Goal: Task Accomplishment & Management: Complete application form

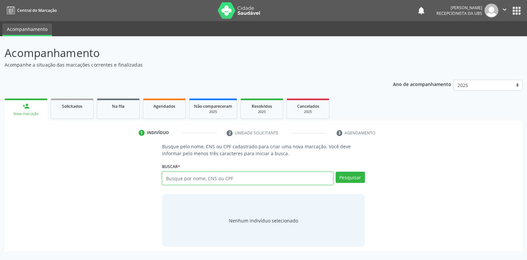
click at [167, 177] on input "text" at bounding box center [247, 178] width 171 height 13
type input "70500285465550"
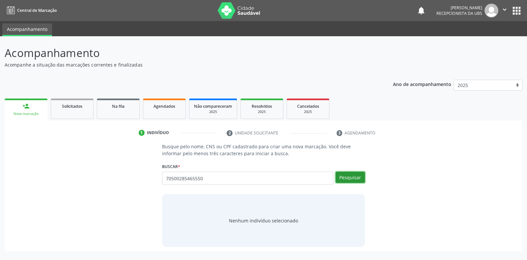
click at [342, 179] on button "Pesquisar" at bounding box center [350, 177] width 29 height 11
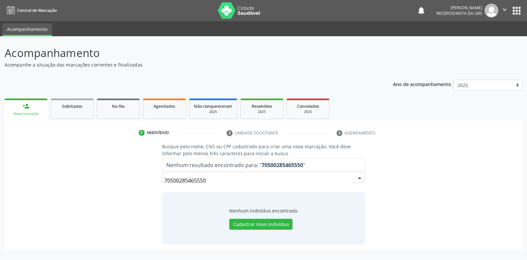
drag, startPoint x: 209, startPoint y: 181, endPoint x: 199, endPoint y: 173, distance: 13.3
click at [207, 179] on input "70500285465550" at bounding box center [257, 180] width 187 height 13
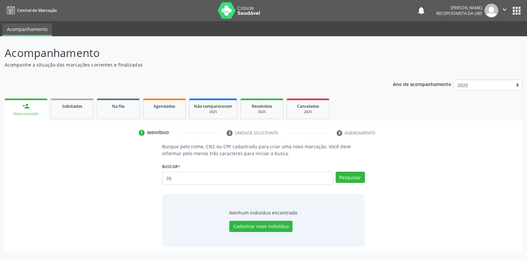
type input "7"
click at [167, 178] on input "text" at bounding box center [247, 178] width 171 height 13
type input "rivania [PERSON_NAME]"
click at [353, 178] on button "Pesquisar" at bounding box center [350, 177] width 29 height 11
type input "rivania [PERSON_NAME]"
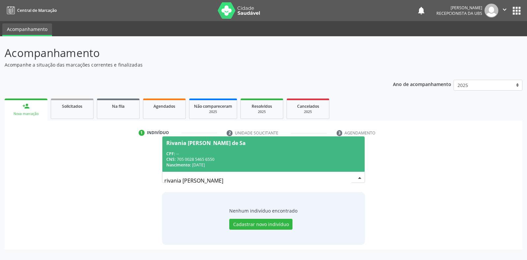
click at [345, 177] on input "rivania [PERSON_NAME]" at bounding box center [257, 180] width 187 height 13
click at [180, 142] on div "Rivania [PERSON_NAME] de Sa" at bounding box center [205, 142] width 79 height 5
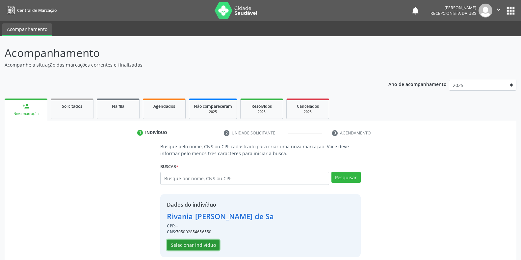
click at [180, 241] on button "Selecionar indivíduo" at bounding box center [193, 244] width 53 height 11
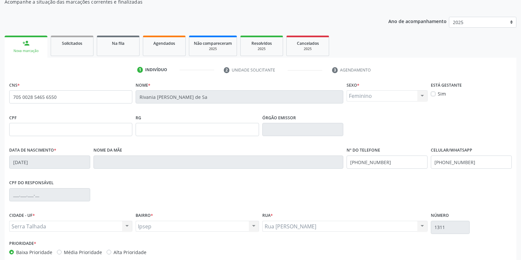
scroll to position [97, 0]
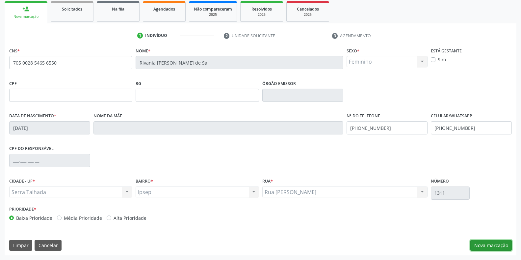
click at [480, 245] on button "Nova marcação" at bounding box center [491, 245] width 41 height 11
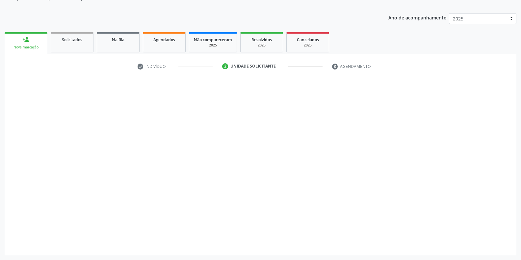
scroll to position [67, 0]
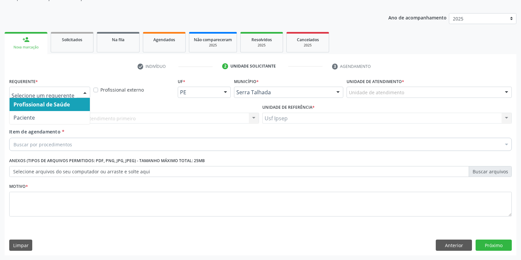
click at [87, 94] on div at bounding box center [85, 92] width 10 height 11
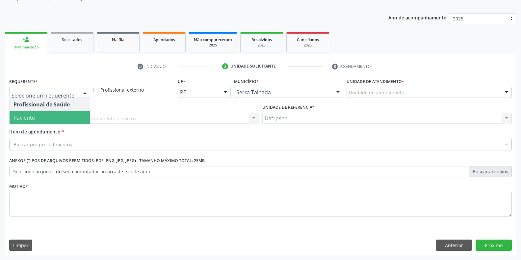
click at [35, 122] on span "Paciente" at bounding box center [50, 117] width 80 height 13
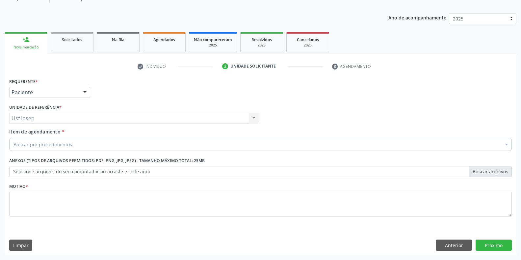
click at [21, 133] on span "Item de agendamento" at bounding box center [34, 131] width 51 height 6
click at [14, 138] on input "Item de agendamento *" at bounding box center [14, 144] width 0 height 13
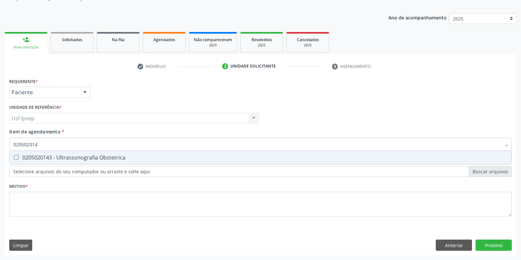
type input "0205020143"
drag, startPoint x: 18, startPoint y: 153, endPoint x: 22, endPoint y: 160, distance: 7.5
click at [18, 153] on span "0205020143 - Ultrassonografia Obstetrica" at bounding box center [261, 157] width 502 height 13
checkbox Obstetrica "true"
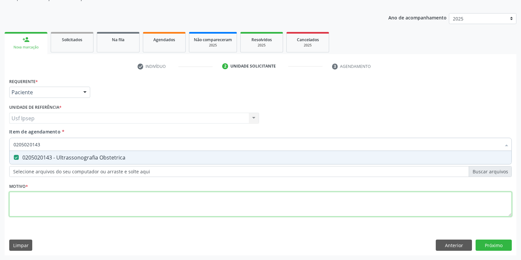
click at [18, 208] on div "Requerente * Paciente Profissional de Saúde Paciente Nenhum resultado encontrad…" at bounding box center [260, 150] width 503 height 149
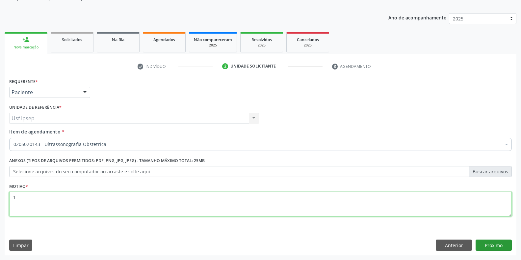
type textarea "1"
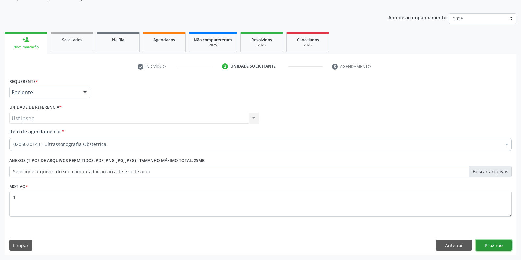
click at [492, 247] on button "Próximo" at bounding box center [494, 244] width 36 height 11
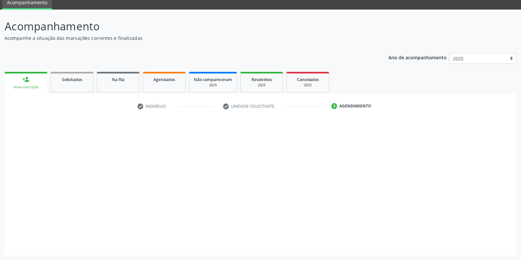
scroll to position [27, 0]
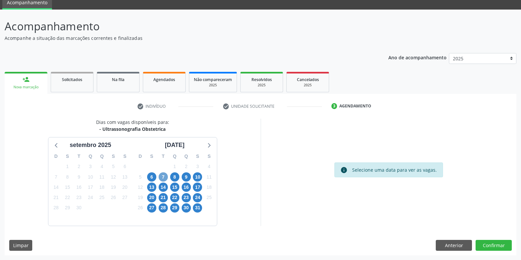
click at [163, 177] on span "7" at bounding box center [163, 176] width 9 height 9
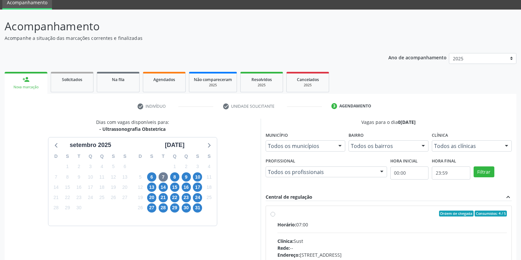
click at [278, 213] on label "Ordem de chegada Consumidos: 4 / 5 Horário: 07:00 Clínica: Sust Rede: -- Endere…" at bounding box center [393, 260] width 230 height 101
click at [273, 213] on input "Ordem de chegada Consumidos: 4 / 5 Horário: 07:00 Clínica: Sust Rede: -- Endere…" at bounding box center [273, 213] width 5 height 6
radio input "true"
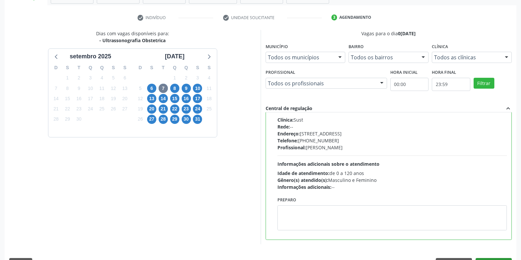
scroll to position [134, 0]
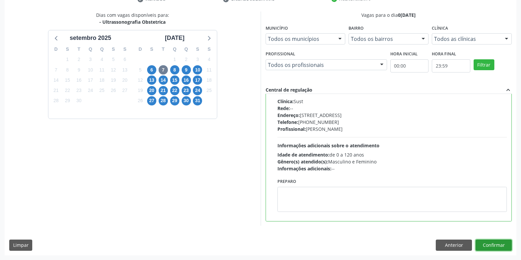
click at [490, 245] on button "Confirmar" at bounding box center [494, 244] width 36 height 11
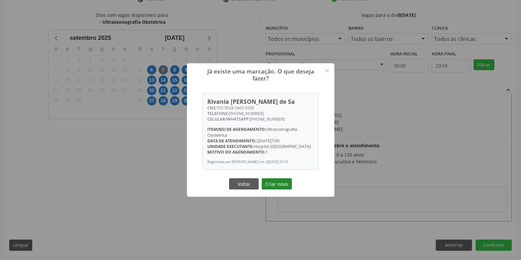
click at [275, 179] on button "Criar novo" at bounding box center [277, 183] width 30 height 11
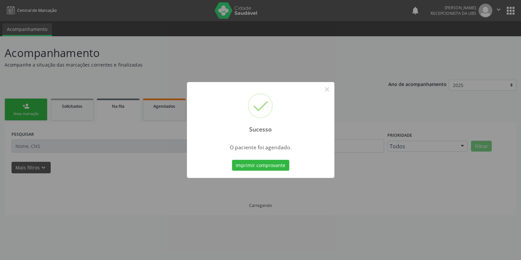
scroll to position [0, 0]
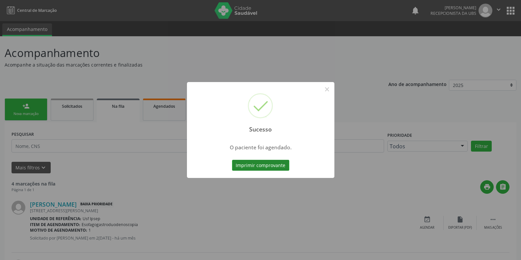
click at [242, 166] on button "Imprimir comprovante" at bounding box center [260, 165] width 57 height 11
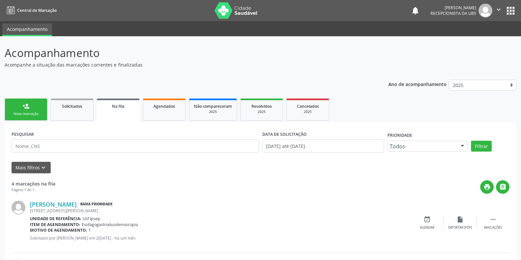
click at [28, 113] on div "Nova marcação" at bounding box center [26, 113] width 33 height 5
click at [20, 112] on div "Nova marcação" at bounding box center [26, 113] width 33 height 5
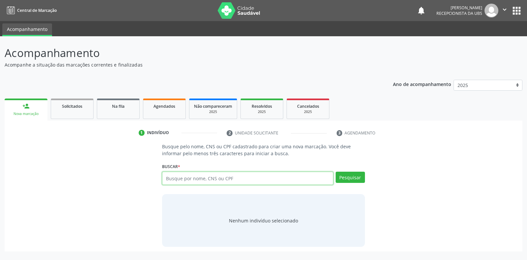
click at [167, 175] on input "text" at bounding box center [247, 178] width 171 height 13
type input "706007307032442"
click at [353, 179] on button "Pesquisar" at bounding box center [350, 177] width 29 height 11
type input "706007307032442"
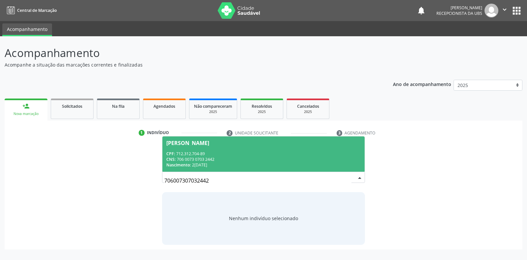
click at [192, 143] on div "[PERSON_NAME]" at bounding box center [187, 142] width 43 height 5
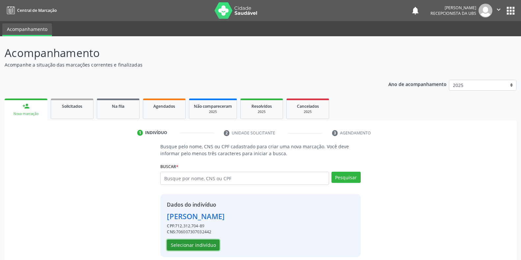
click at [193, 243] on button "Selecionar indivíduo" at bounding box center [193, 244] width 53 height 11
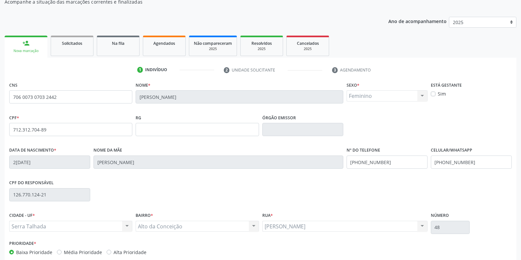
scroll to position [97, 0]
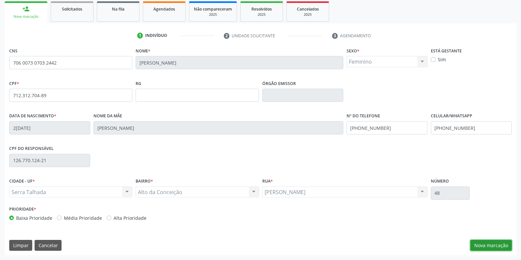
drag, startPoint x: 486, startPoint y: 246, endPoint x: 373, endPoint y: 185, distance: 128.0
click at [485, 245] on button "Nova marcação" at bounding box center [491, 245] width 41 height 11
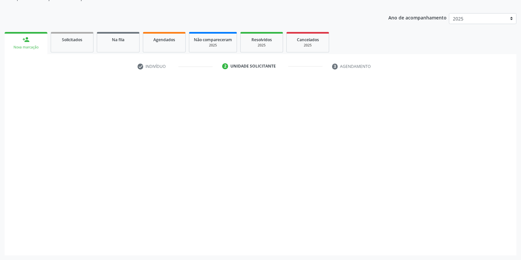
scroll to position [67, 0]
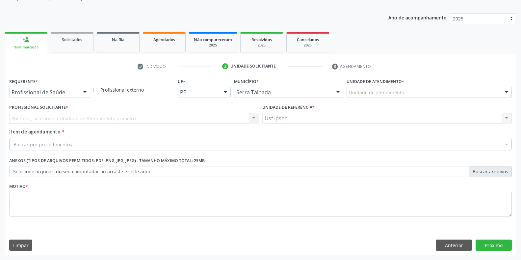
click at [87, 92] on div at bounding box center [85, 92] width 10 height 11
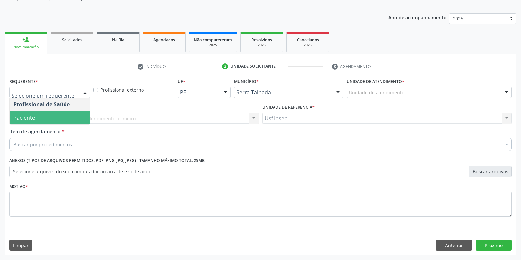
click at [41, 117] on span "Paciente" at bounding box center [50, 117] width 80 height 13
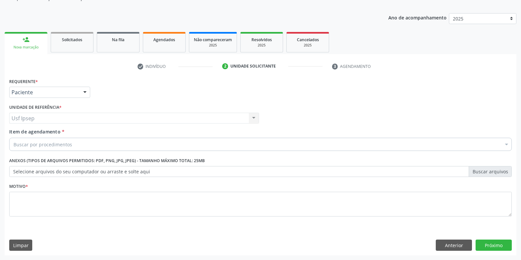
click at [31, 136] on div "Item de agendamento * Buscar por procedimentos Selecionar todos 0304070076 - .Q…" at bounding box center [260, 138] width 503 height 21
click at [13, 144] on div "Buscar por procedimentos" at bounding box center [260, 144] width 503 height 13
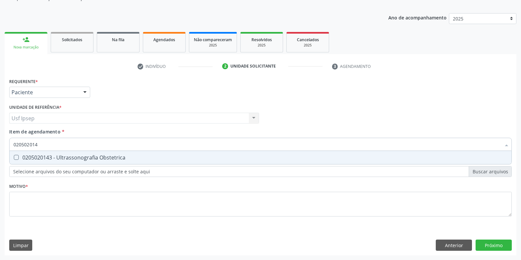
type input "0205020143"
click at [15, 159] on Obstetrica at bounding box center [16, 157] width 5 height 5
click at [14, 159] on Obstetrica "checkbox" at bounding box center [12, 157] width 4 height 4
checkbox Obstetrica "true"
click at [42, 143] on input "0205020143" at bounding box center [258, 144] width 488 height 13
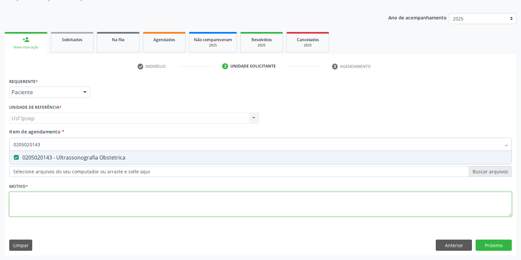
click at [18, 198] on div "Requerente * Paciente Profissional de Saúde Paciente Nenhum resultado encontrad…" at bounding box center [260, 150] width 503 height 149
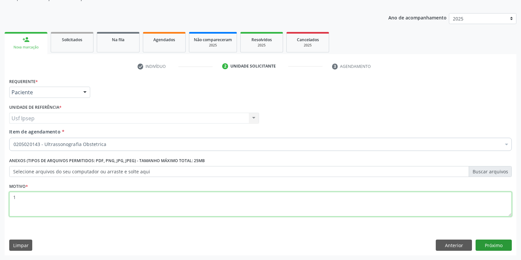
type textarea "1"
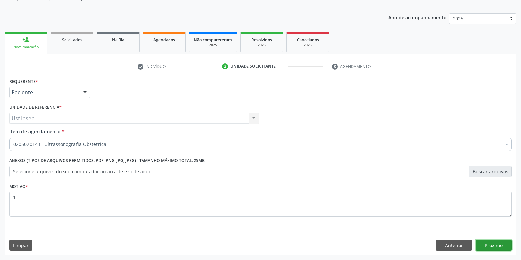
click at [492, 240] on button "Próximo" at bounding box center [494, 244] width 36 height 11
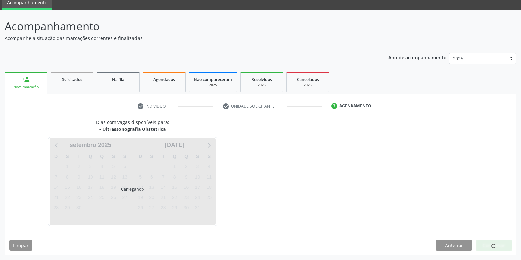
scroll to position [27, 0]
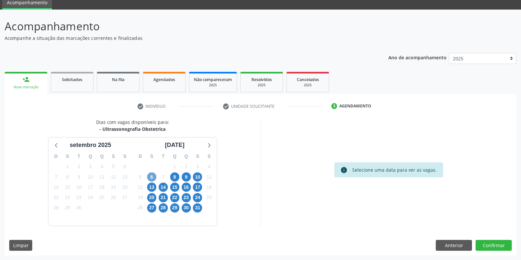
click at [151, 178] on span "6" at bounding box center [151, 176] width 9 height 9
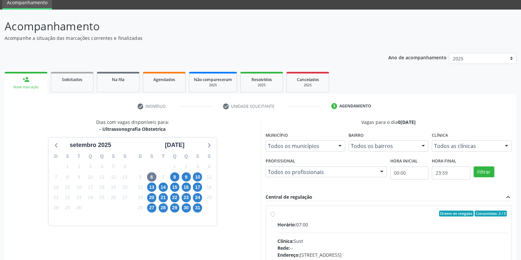
click at [278, 215] on label "Ordem de chegada Consumidos: 2 / 5 Horário: 07:00 Clínica: Sust Rede: -- Endere…" at bounding box center [393, 260] width 230 height 101
click at [274, 215] on input "Ordem de chegada Consumidos: 2 / 5 Horário: 07:00 Clínica: Sust Rede: -- Endere…" at bounding box center [273, 213] width 5 height 6
radio input "true"
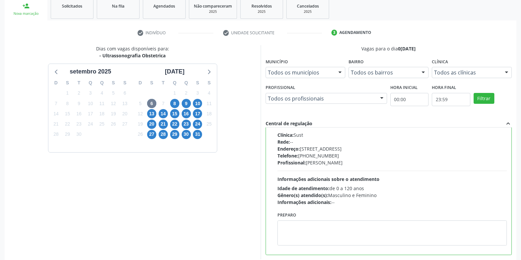
scroll to position [134, 0]
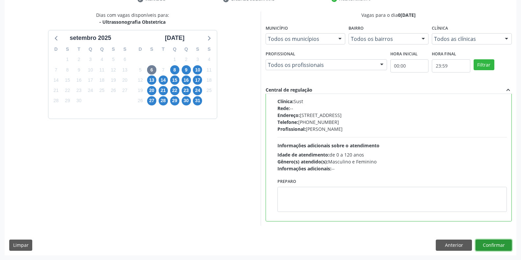
click at [486, 247] on button "Confirmar" at bounding box center [494, 244] width 36 height 11
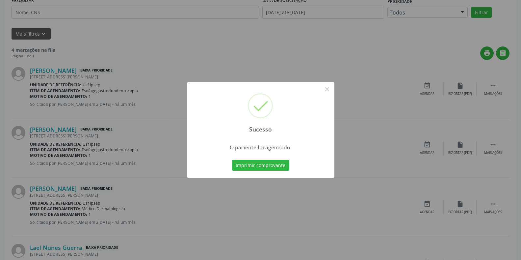
scroll to position [0, 0]
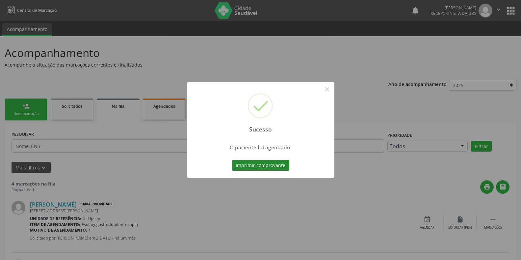
click at [244, 168] on button "Imprimir comprovante" at bounding box center [260, 165] width 57 height 11
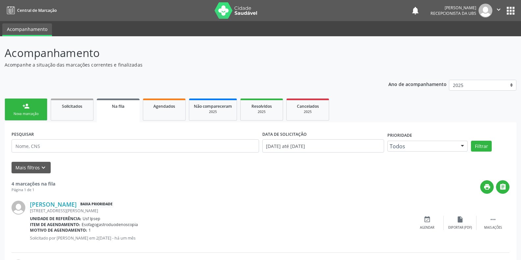
click at [21, 111] on div "Nova marcação" at bounding box center [26, 113] width 33 height 5
click at [25, 115] on div "Nova marcação" at bounding box center [26, 113] width 33 height 5
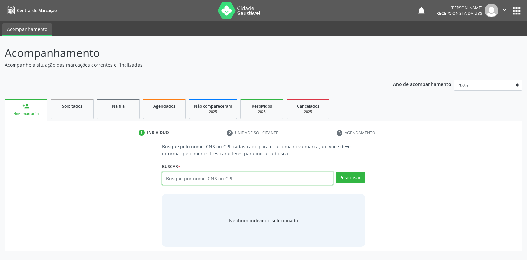
click at [170, 179] on input "text" at bounding box center [247, 178] width 171 height 13
type input "13194634445"
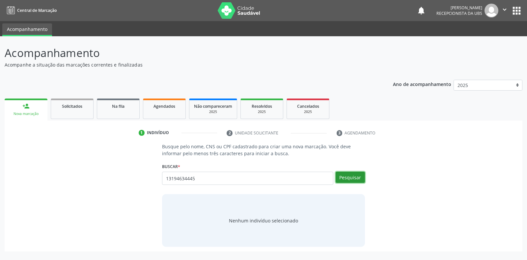
click at [355, 178] on button "Pesquisar" at bounding box center [350, 177] width 29 height 11
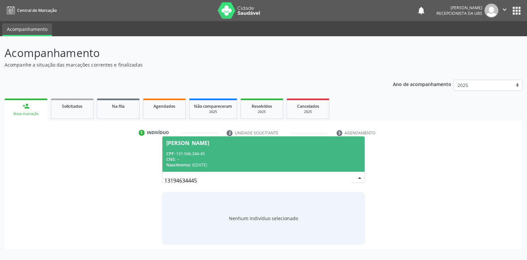
click at [184, 144] on div "[PERSON_NAME]" at bounding box center [187, 142] width 43 height 5
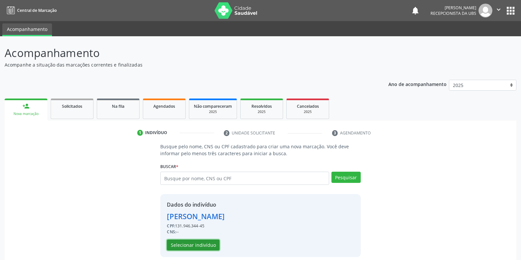
click at [178, 247] on button "Selecionar indivíduo" at bounding box center [193, 244] width 53 height 11
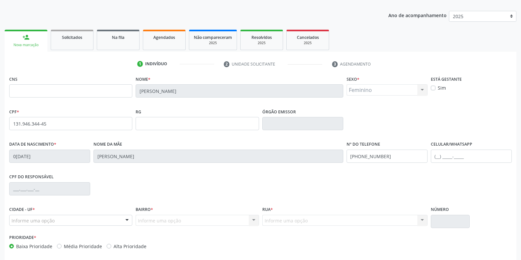
scroll to position [97, 0]
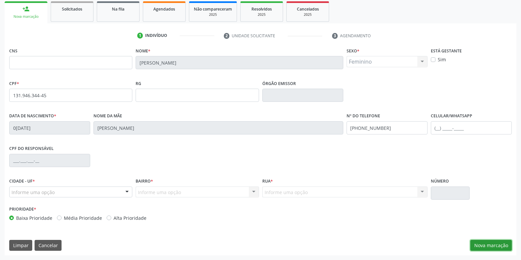
drag, startPoint x: 480, startPoint y: 248, endPoint x: 409, endPoint y: 160, distance: 112.8
click at [479, 248] on button "Nova marcação" at bounding box center [491, 245] width 41 height 11
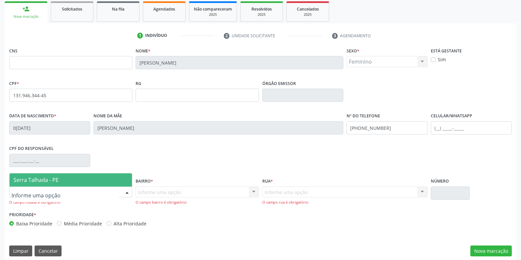
click at [21, 182] on span "Serra Talhada - PE" at bounding box center [36, 179] width 45 height 7
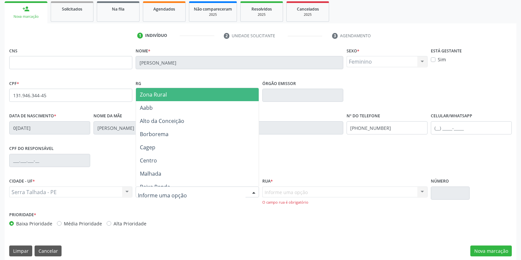
click at [137, 190] on div at bounding box center [197, 191] width 123 height 11
type input "ip"
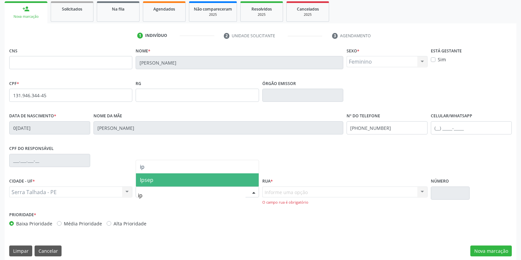
click at [147, 180] on span "Ipsep" at bounding box center [147, 179] width 14 height 7
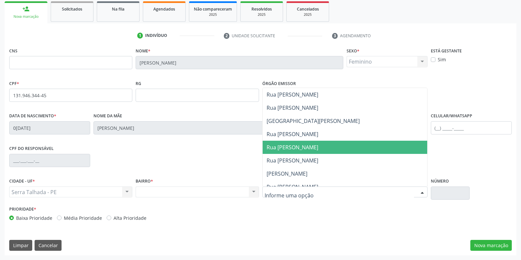
click at [279, 150] on span "Rua [PERSON_NAME]" at bounding box center [293, 147] width 52 height 7
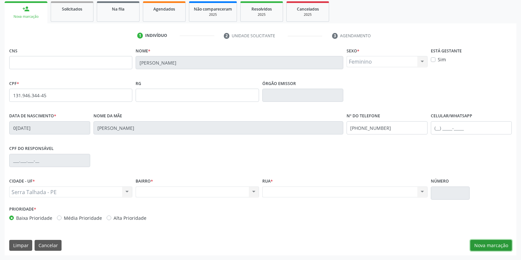
click at [489, 247] on button "Nova marcação" at bounding box center [491, 245] width 41 height 11
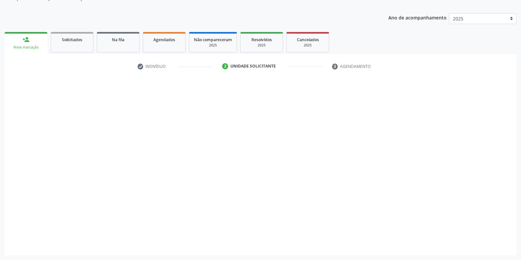
scroll to position [67, 0]
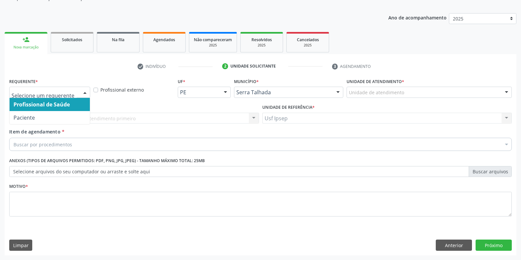
click at [84, 93] on div at bounding box center [85, 92] width 10 height 11
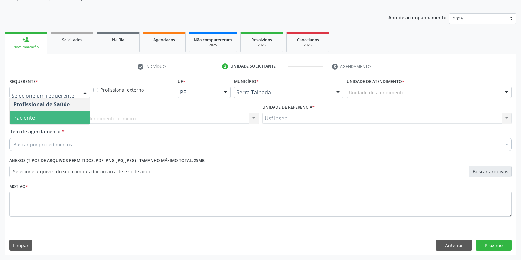
click at [38, 118] on span "Paciente" at bounding box center [50, 117] width 80 height 13
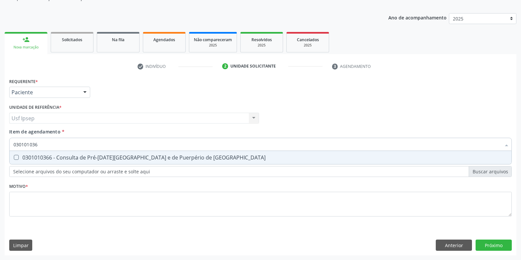
type input "0301010366"
click at [17, 155] on Risco at bounding box center [16, 157] width 5 height 5
click at [14, 155] on Risco "checkbox" at bounding box center [12, 157] width 4 height 4
checkbox Risco "true"
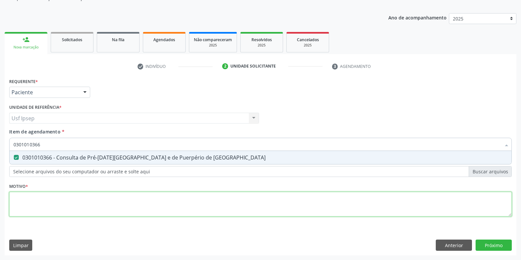
click at [26, 206] on div "Requerente * Paciente Profissional de Saúde Paciente Nenhum resultado encontrad…" at bounding box center [260, 150] width 503 height 149
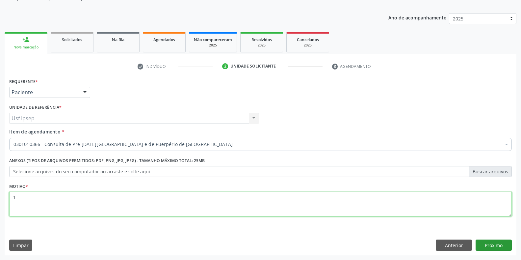
type textarea "1"
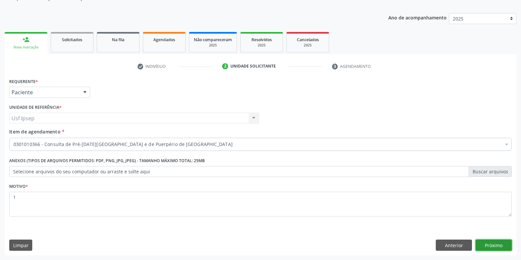
click at [502, 247] on button "Próximo" at bounding box center [494, 244] width 36 height 11
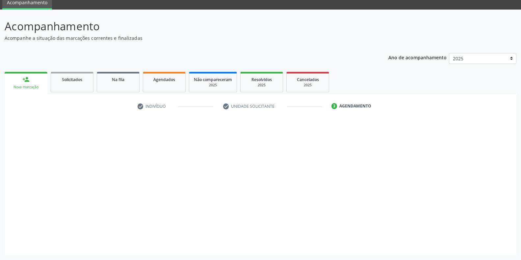
scroll to position [27, 0]
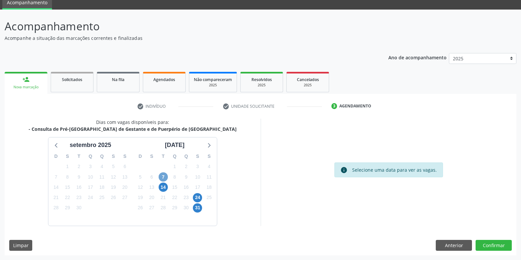
click at [164, 180] on span "7" at bounding box center [163, 176] width 9 height 9
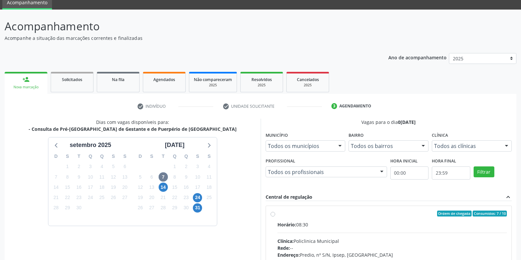
click at [269, 213] on div "Ordem de chegada Consumidos: 7 / 10 Horário: 08:30 Clínica: Policlinica Municip…" at bounding box center [389, 261] width 246 height 110
radio input "true"
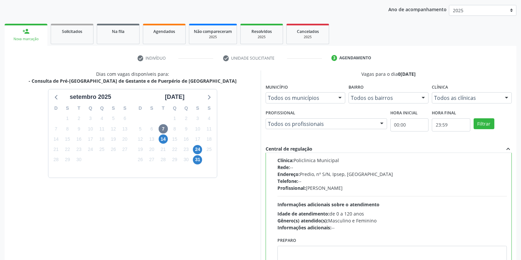
scroll to position [134, 0]
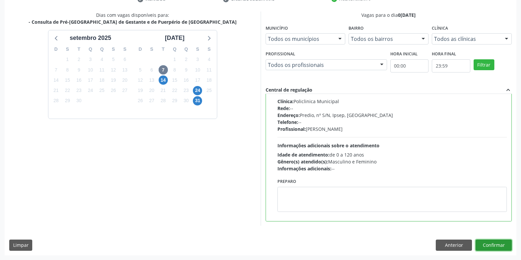
click at [504, 249] on button "Confirmar" at bounding box center [494, 244] width 36 height 11
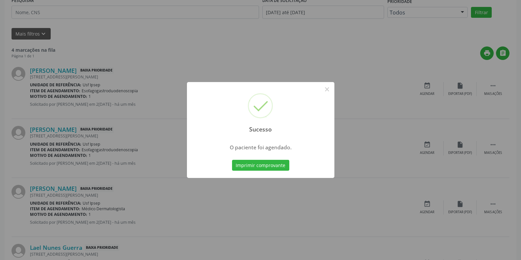
scroll to position [0, 0]
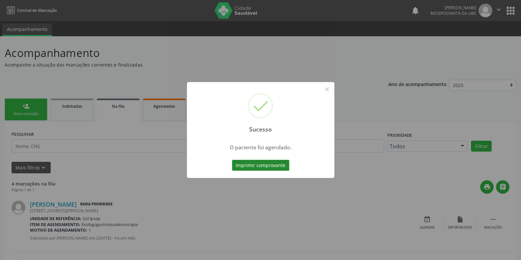
click at [247, 163] on button "Imprimir comprovante" at bounding box center [260, 165] width 57 height 11
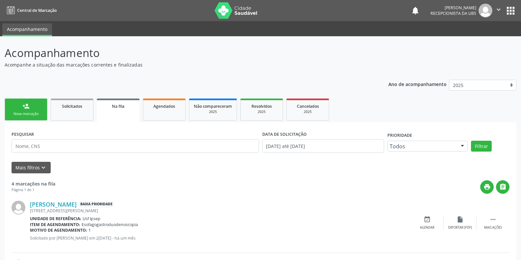
drag, startPoint x: 31, startPoint y: 111, endPoint x: 27, endPoint y: 113, distance: 4.0
click at [31, 111] on div "Nova marcação" at bounding box center [26, 113] width 33 height 5
click at [27, 113] on div "Nova marcação" at bounding box center [26, 113] width 33 height 5
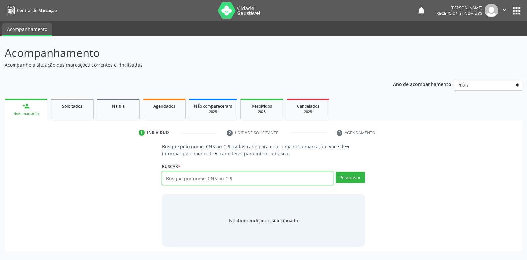
click at [169, 179] on input "text" at bounding box center [247, 178] width 171 height 13
type input "10486999432"
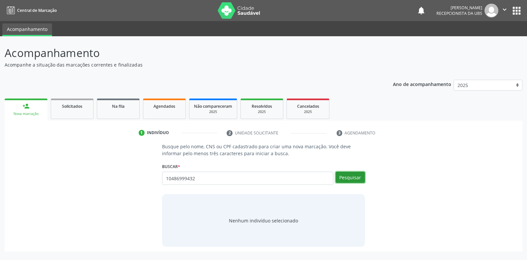
click at [341, 174] on button "Pesquisar" at bounding box center [350, 177] width 29 height 11
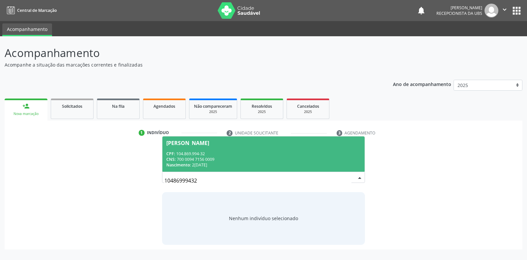
click at [172, 142] on div "[PERSON_NAME]" at bounding box center [187, 142] width 43 height 5
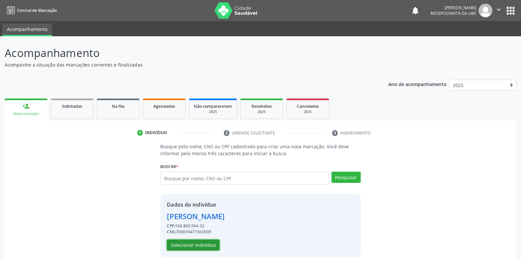
click at [194, 247] on button "Selecionar indivíduo" at bounding box center [193, 244] width 53 height 11
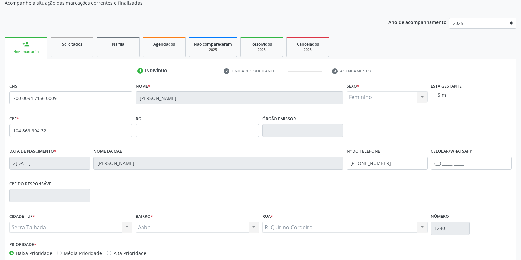
scroll to position [97, 0]
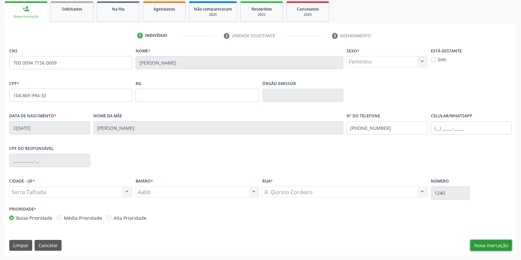
click at [479, 246] on button "Nova marcação" at bounding box center [491, 245] width 41 height 11
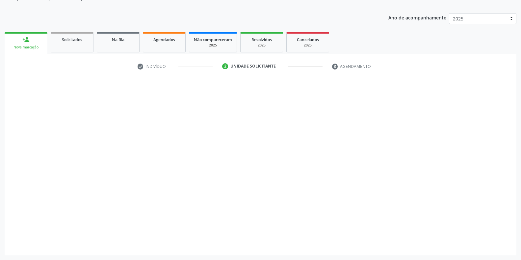
scroll to position [67, 0]
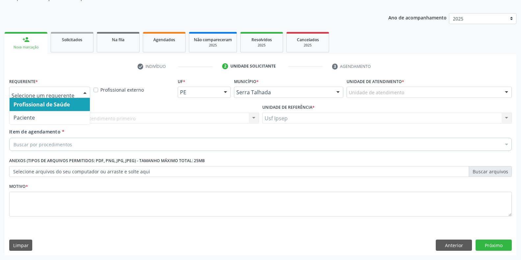
click at [84, 92] on div at bounding box center [85, 92] width 10 height 11
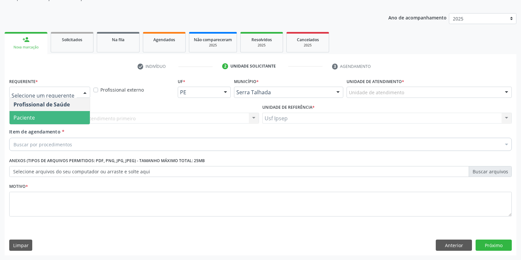
click at [40, 119] on span "Paciente" at bounding box center [50, 117] width 80 height 13
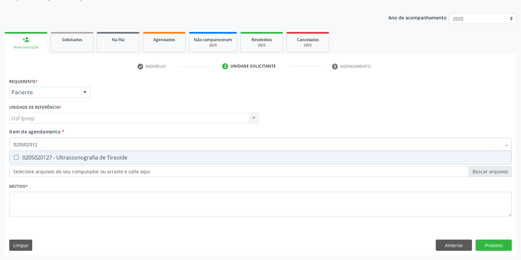
type input "0205020127"
click at [17, 160] on Tireoide at bounding box center [16, 157] width 5 height 5
click at [14, 159] on Tireoide "checkbox" at bounding box center [12, 157] width 4 height 4
checkbox Tireoide "true"
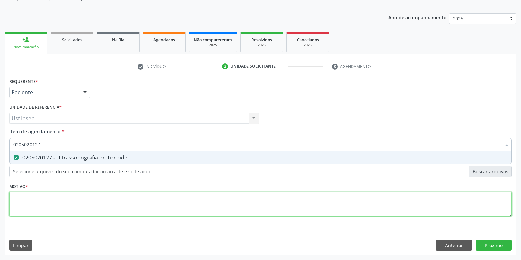
click at [22, 205] on div "Requerente * Paciente Profissional de Saúde Paciente Nenhum resultado encontrad…" at bounding box center [260, 150] width 503 height 149
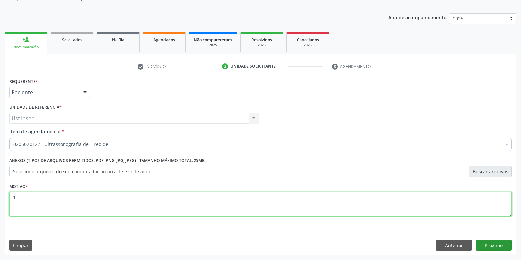
type textarea "1"
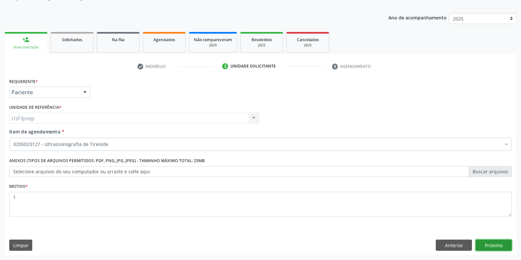
click at [490, 242] on button "Próximo" at bounding box center [494, 244] width 36 height 11
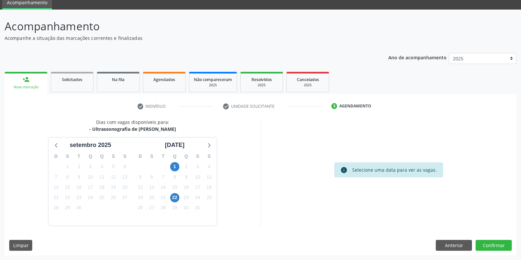
scroll to position [27, 0]
click at [172, 167] on span "1" at bounding box center [174, 166] width 9 height 9
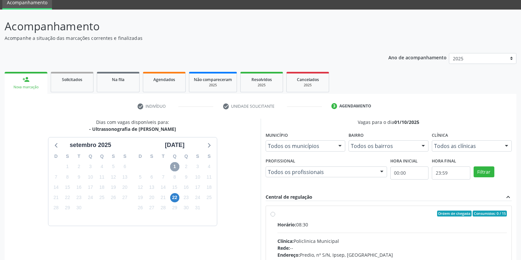
scroll to position [82, 0]
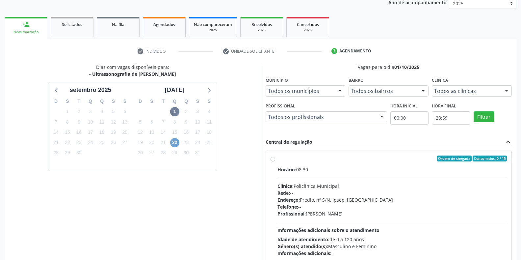
click at [176, 142] on span "22" at bounding box center [174, 142] width 9 height 9
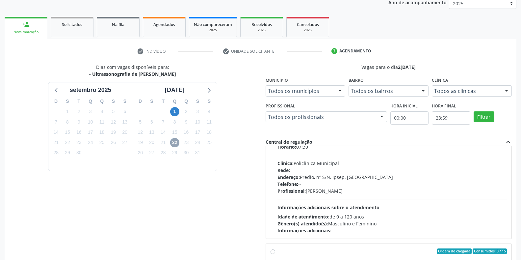
scroll to position [0, 0]
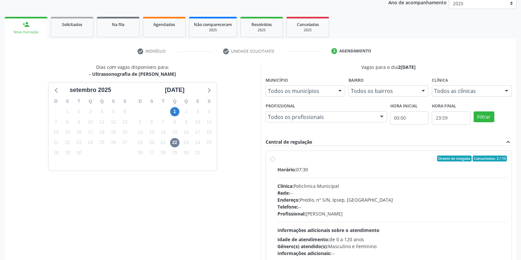
click at [278, 158] on label "Ordem de chegada Consumidos: 2 / 15 Horário: 07:30 Clínica: Policlinica Municip…" at bounding box center [393, 205] width 230 height 101
click at [274, 158] on input "Ordem de chegada Consumidos: 2 / 15 Horário: 07:30 Clínica: Policlinica Municip…" at bounding box center [273, 158] width 5 height 6
radio input "true"
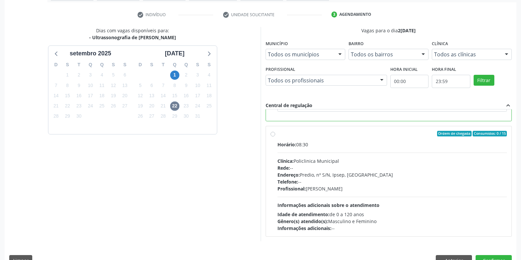
scroll to position [134, 0]
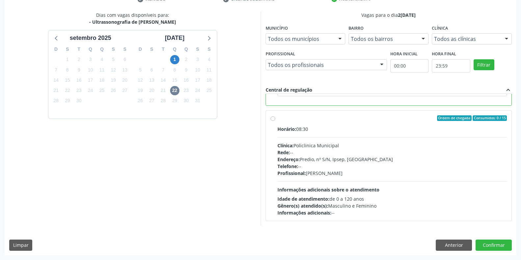
click at [485, 238] on div "Dias com vagas disponíveis para: - Ultrassonografia de Tireoide s[DATE] D S T Q…" at bounding box center [261, 133] width 512 height 243
click at [487, 248] on button "Confirmar" at bounding box center [494, 244] width 36 height 11
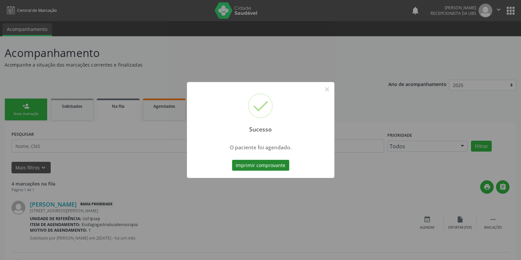
click at [249, 163] on button "Imprimir comprovante" at bounding box center [260, 165] width 57 height 11
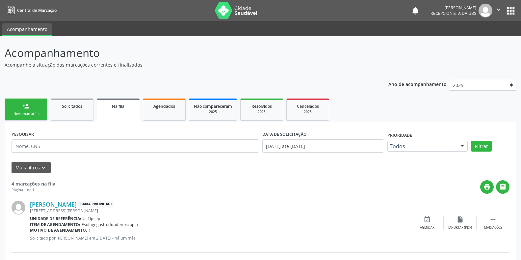
drag, startPoint x: 22, startPoint y: 111, endPoint x: 33, endPoint y: 119, distance: 13.1
click at [22, 111] on link "person_add Nova marcação" at bounding box center [26, 109] width 43 height 22
click at [35, 111] on link "person_add Nova marcação" at bounding box center [26, 109] width 43 height 22
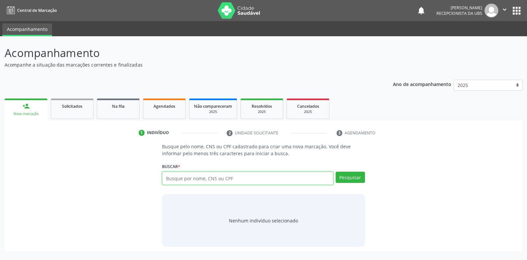
click at [172, 178] on input "text" at bounding box center [247, 178] width 171 height 13
type input "u"
type input "[PERSON_NAME]"
click at [348, 179] on button "Pesquisar" at bounding box center [350, 177] width 29 height 11
click at [183, 177] on input "[PERSON_NAME]" at bounding box center [247, 178] width 171 height 13
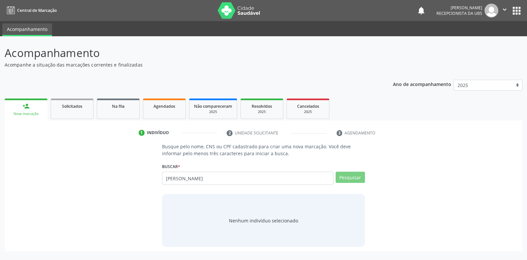
click at [358, 176] on div "[PERSON_NAME] por nome, CNS ou CPF Nenhum resultado encontrado para: " [PERSON_…" at bounding box center [263, 181] width 203 height 18
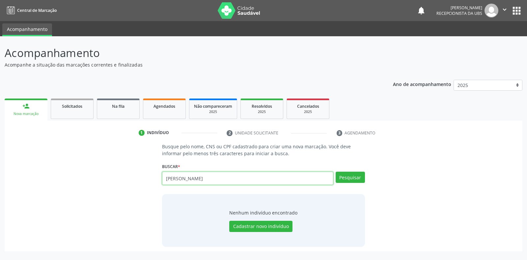
click at [181, 180] on input "[PERSON_NAME]" at bounding box center [247, 178] width 171 height 13
click at [178, 179] on input "[PERSON_NAME]" at bounding box center [247, 178] width 171 height 13
click at [345, 177] on button "Pesquisar" at bounding box center [350, 177] width 29 height 11
click at [246, 178] on input "[PERSON_NAME]" at bounding box center [247, 178] width 171 height 13
type input "[PERSON_NAME]"
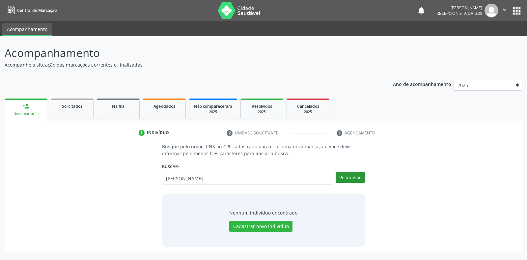
type input "[PERSON_NAME]"
click at [356, 178] on button "Pesquisar" at bounding box center [350, 177] width 29 height 11
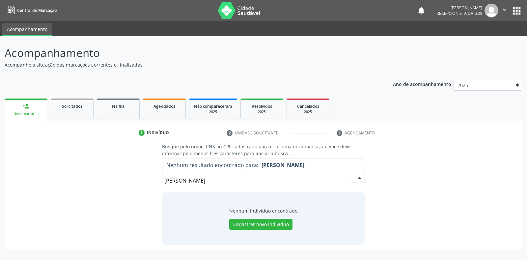
drag, startPoint x: 258, startPoint y: 181, endPoint x: 47, endPoint y: 190, distance: 211.6
click at [47, 190] on div "Busque pelo nome, CNS ou CPF cadastrado para criar uma nova marcação. Você deve…" at bounding box center [263, 193] width 508 height 101
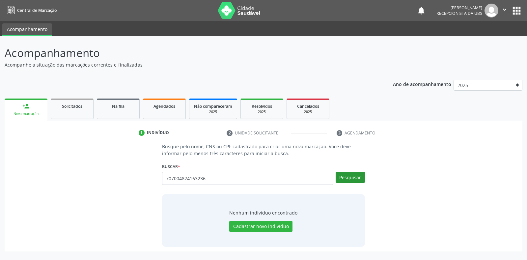
type input "707004824163236"
click at [349, 177] on button "Pesquisar" at bounding box center [350, 177] width 29 height 11
type input "707004824163236"
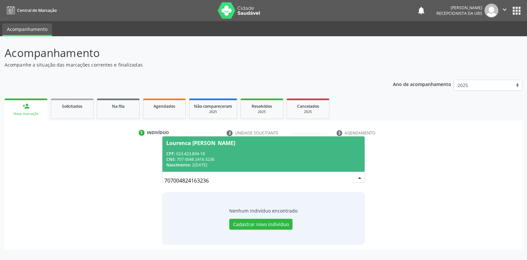
click at [252, 151] on div "CPF: 023.423.894-18" at bounding box center [263, 154] width 194 height 6
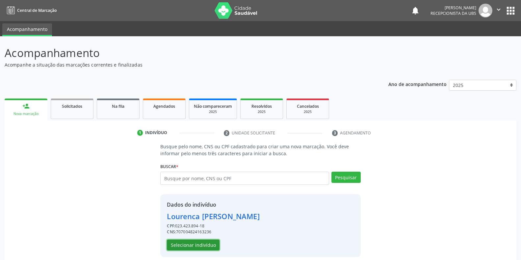
click at [196, 245] on button "Selecionar indivíduo" at bounding box center [193, 244] width 53 height 11
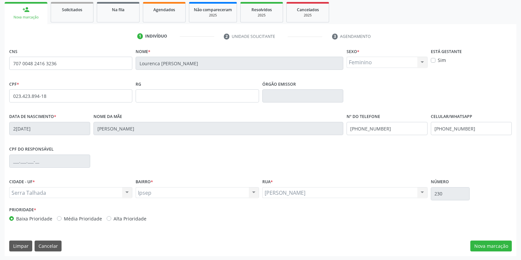
scroll to position [97, 0]
click at [489, 247] on button "Nova marcação" at bounding box center [491, 245] width 41 height 11
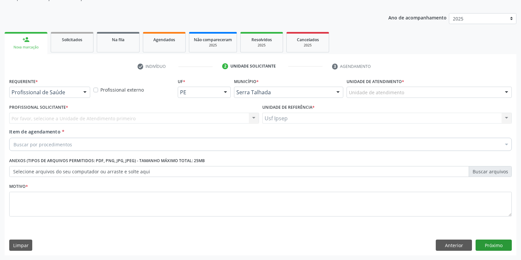
scroll to position [67, 0]
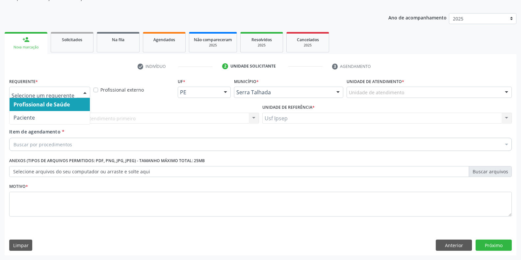
click at [87, 92] on div at bounding box center [85, 92] width 10 height 11
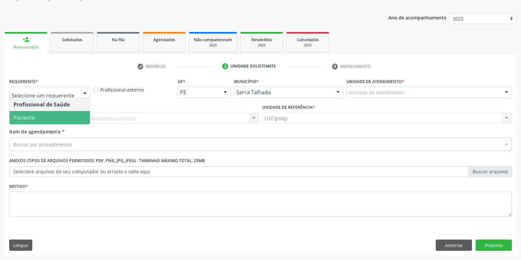
click at [46, 121] on span "Paciente" at bounding box center [50, 117] width 80 height 13
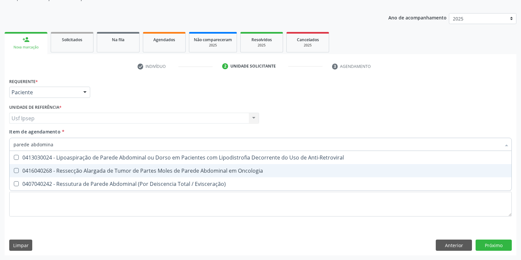
type input "parede abdominal"
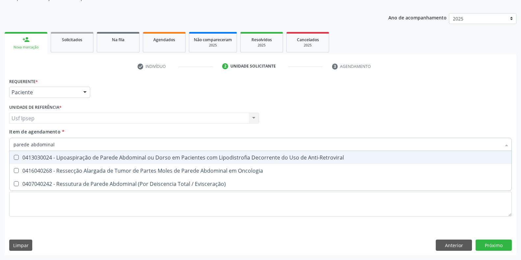
drag, startPoint x: 66, startPoint y: 144, endPoint x: 0, endPoint y: 149, distance: 66.0
click at [0, 149] on div "Acompanhamento Acompanhe a situação das marcações correntes e finalizadas Relat…" at bounding box center [260, 115] width 521 height 290
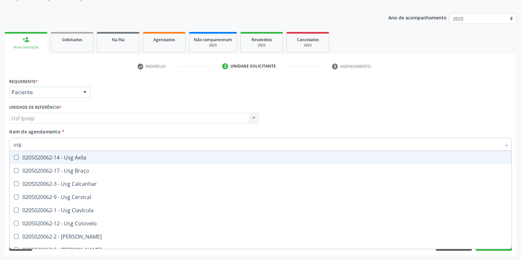
type input "usg"
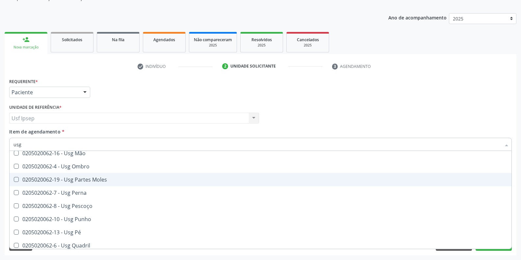
scroll to position [152, 0]
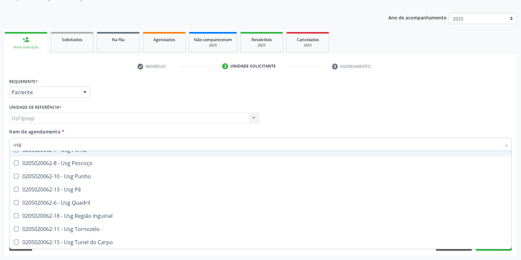
drag, startPoint x: 41, startPoint y: 145, endPoint x: 0, endPoint y: 146, distance: 40.5
click at [0, 146] on div "Acompanhamento Acompanhe a situação das marcações correntes e finalizadas Relat…" at bounding box center [260, 115] width 521 height 290
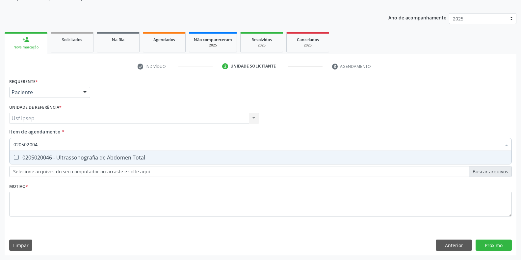
type input "0205020046"
click at [14, 159] on Total at bounding box center [16, 157] width 5 height 5
click at [14, 159] on Total "checkbox" at bounding box center [12, 157] width 4 height 4
checkbox Total "true"
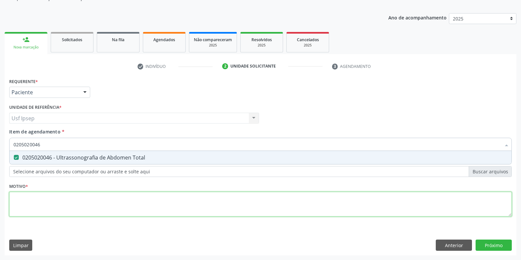
click at [15, 203] on div "Requerente * Paciente Profissional de Saúde Paciente Nenhum resultado encontrad…" at bounding box center [260, 150] width 503 height 149
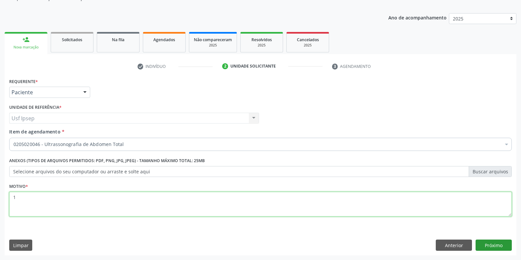
type textarea "1"
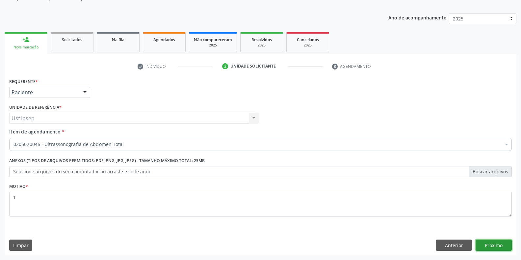
click at [487, 245] on button "Próximo" at bounding box center [494, 244] width 36 height 11
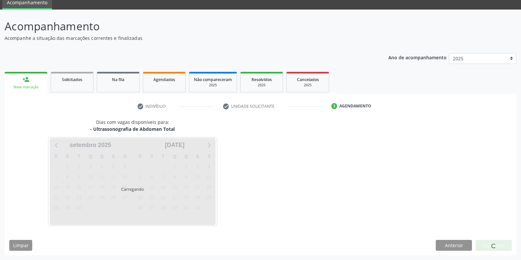
scroll to position [27, 0]
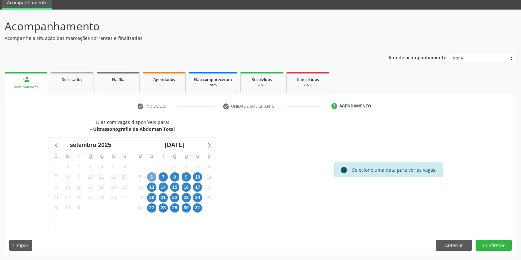
click at [150, 176] on span "6" at bounding box center [151, 176] width 9 height 9
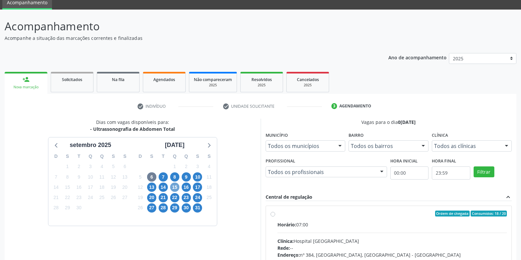
click at [174, 187] on span "15" at bounding box center [174, 186] width 9 height 9
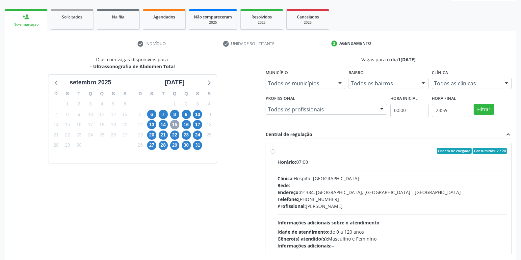
scroll to position [122, 0]
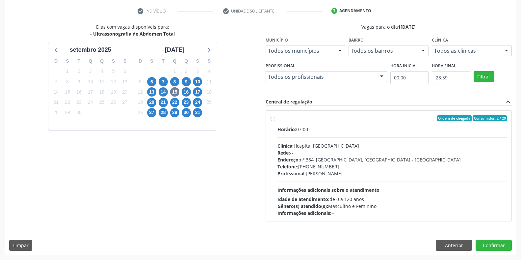
click at [278, 119] on label "Ordem de chegada Consumidos: 2 / 20 Horário: 07:00 Clínica: Hospital [GEOGRAPHI…" at bounding box center [393, 165] width 230 height 101
click at [273, 119] on input "Ordem de chegada Consumidos: 2 / 20 Horário: 07:00 Clínica: Hospital [GEOGRAPHI…" at bounding box center [273, 118] width 5 height 6
radio input "true"
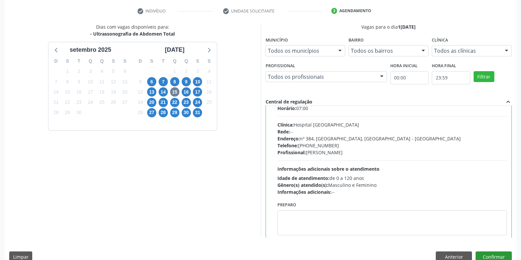
scroll to position [33, 0]
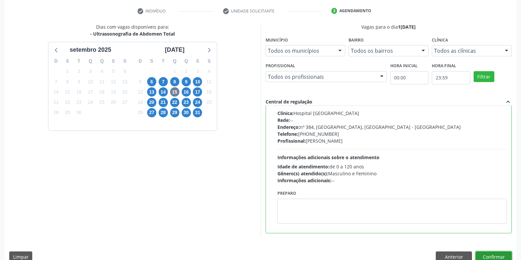
click at [499, 256] on button "Confirmar" at bounding box center [494, 256] width 36 height 11
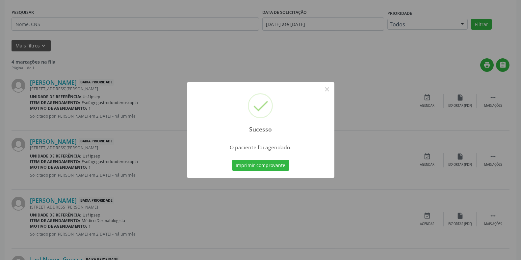
scroll to position [0, 0]
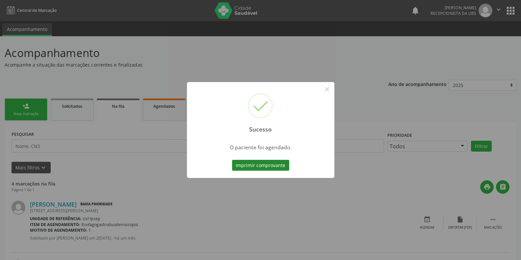
click at [239, 165] on button "Imprimir comprovante" at bounding box center [260, 165] width 57 height 11
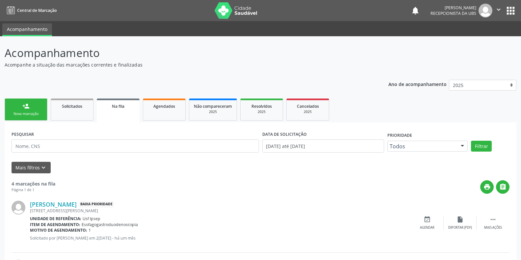
click at [18, 116] on div "Nova marcação" at bounding box center [26, 113] width 33 height 5
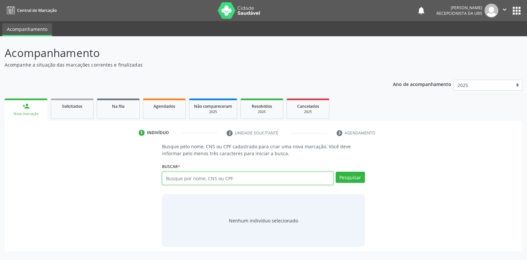
click at [164, 174] on input "text" at bounding box center [247, 178] width 171 height 13
click at [167, 178] on input "text" at bounding box center [247, 178] width 171 height 13
type input "10135220431"
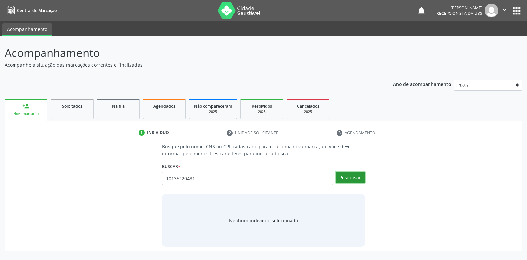
click at [344, 178] on button "Pesquisar" at bounding box center [350, 177] width 29 height 11
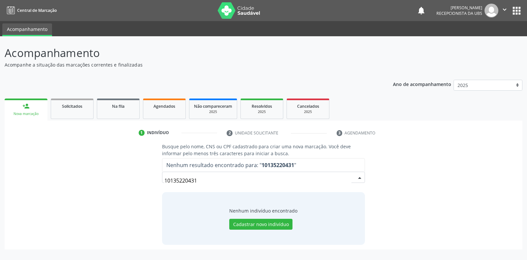
click at [200, 180] on input "10135220431" at bounding box center [257, 180] width 187 height 13
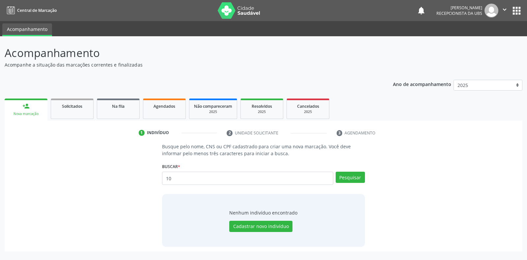
type input "1"
type input "70060960031166"
click at [352, 174] on button "Pesquisar" at bounding box center [350, 177] width 29 height 11
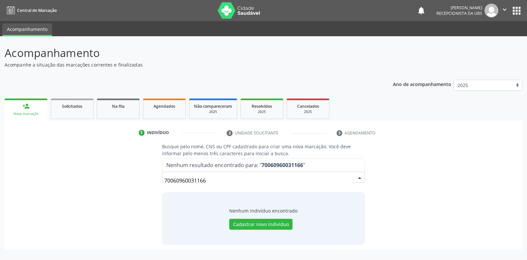
click at [211, 178] on input "70060960031166" at bounding box center [257, 180] width 187 height 13
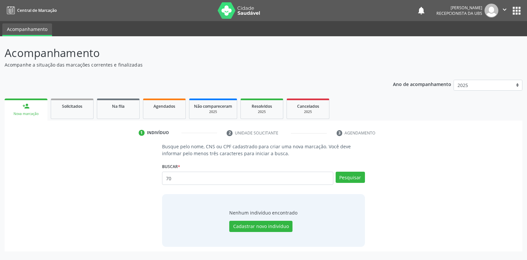
type input "7"
click at [170, 175] on input "text" at bounding box center [247, 178] width 171 height 13
type input "703409343725200"
click at [345, 179] on button "Pesquisar" at bounding box center [350, 177] width 29 height 11
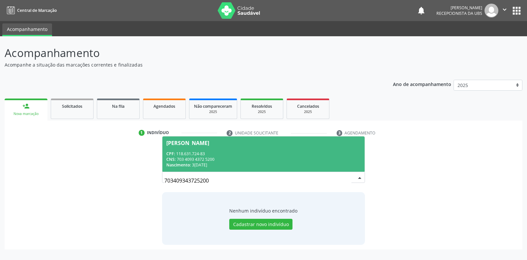
click at [185, 137] on span "[PERSON_NAME] CPF: 118.631.724-83 CNS: 703 4093 4372 5200 Nascimento: 3[DATE]" at bounding box center [263, 153] width 202 height 35
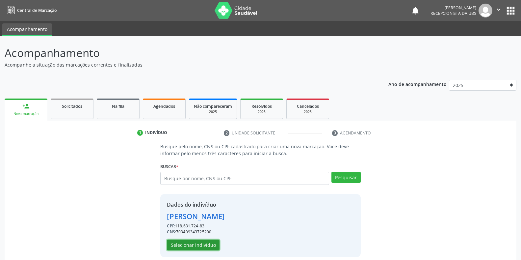
click at [190, 243] on button "Selecionar indivíduo" at bounding box center [193, 244] width 53 height 11
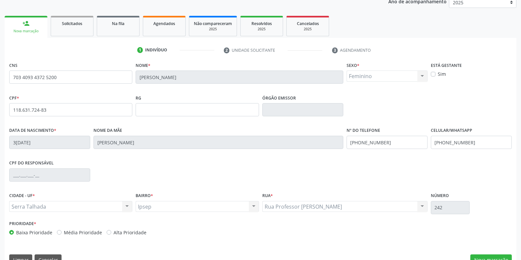
scroll to position [97, 0]
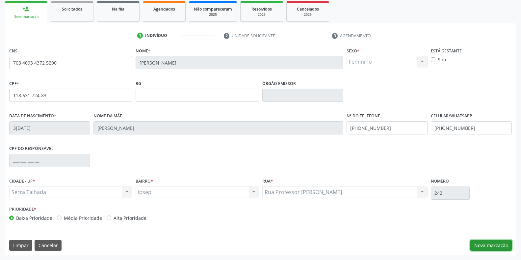
click at [481, 245] on button "Nova marcação" at bounding box center [491, 245] width 41 height 11
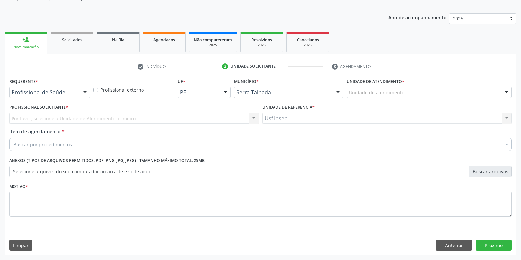
scroll to position [67, 0]
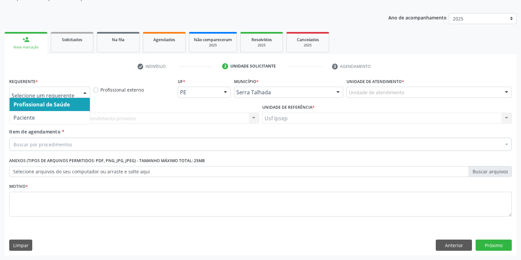
click at [80, 90] on div at bounding box center [85, 92] width 10 height 11
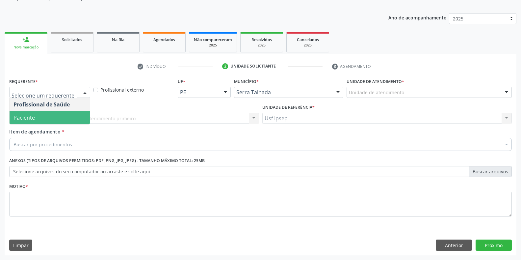
click at [44, 114] on span "Paciente" at bounding box center [50, 117] width 80 height 13
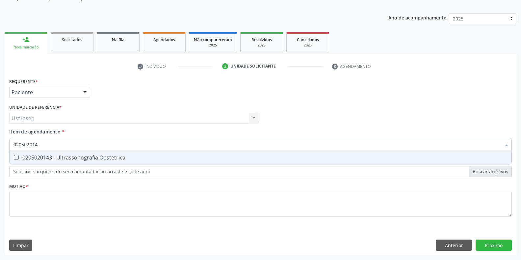
type input "0205020143"
click at [16, 160] on Obstetrica at bounding box center [16, 157] width 5 height 5
click at [14, 159] on Obstetrica "checkbox" at bounding box center [12, 157] width 4 height 4
checkbox Obstetrica "true"
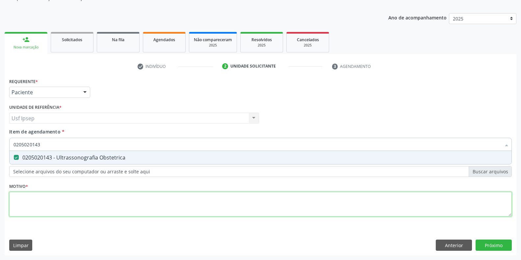
click at [16, 207] on div "Requerente * Paciente Profissional de Saúde Paciente Nenhum resultado encontrad…" at bounding box center [260, 150] width 503 height 149
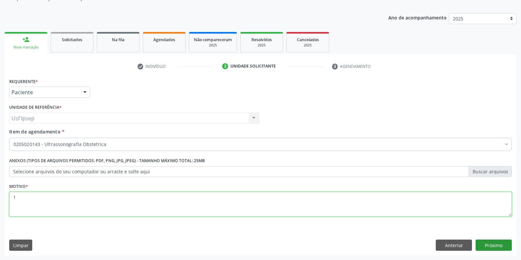
type textarea "1"
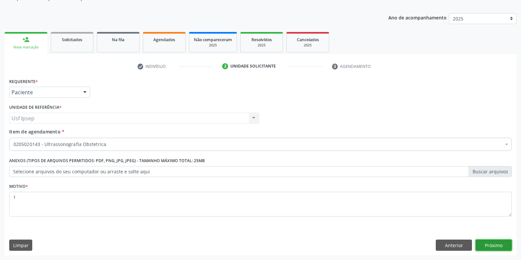
click at [491, 243] on button "Próximo" at bounding box center [494, 244] width 36 height 11
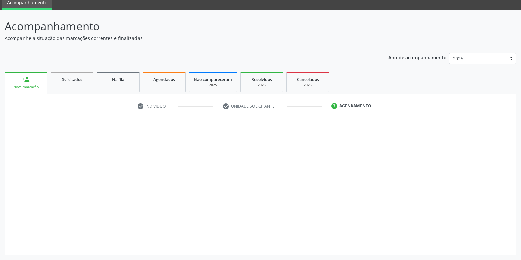
scroll to position [27, 0]
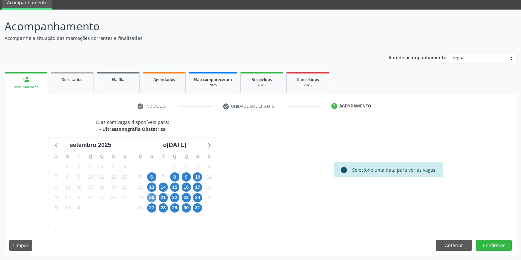
scroll to position [27, 0]
click at [176, 189] on span "15" at bounding box center [174, 186] width 9 height 9
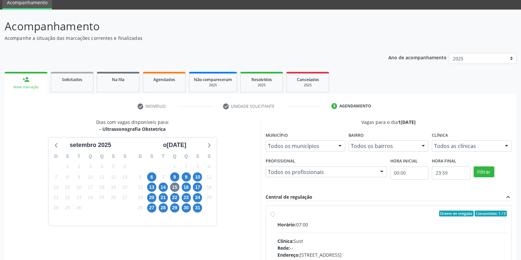
click at [278, 214] on label "Ordem de chegada Consumidos: 1 / 5 Horário: 07:00 Clínica: Sust Rede: -- Endere…" at bounding box center [393, 260] width 230 height 101
click at [273, 214] on input "Ordem de chegada Consumidos: 1 / 5 Horário: 07:00 Clínica: Sust Rede: -- Endere…" at bounding box center [273, 213] width 5 height 6
radio input "true"
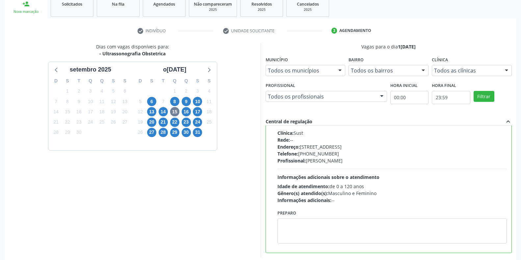
scroll to position [134, 0]
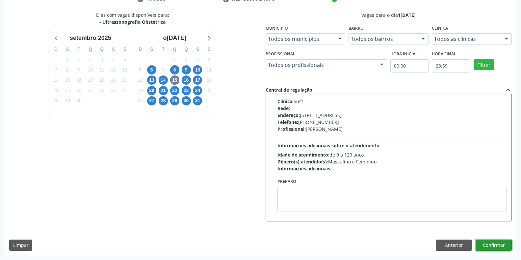
click at [497, 244] on button "Confirmar" at bounding box center [494, 244] width 36 height 11
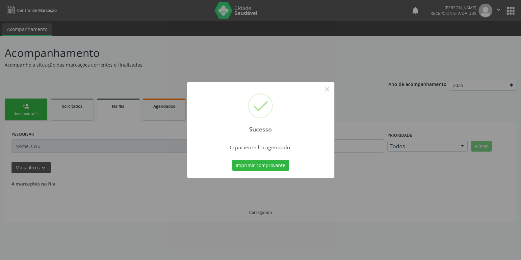
scroll to position [0, 0]
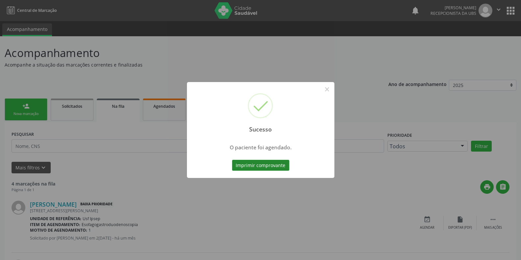
click at [236, 163] on button "Imprimir comprovante" at bounding box center [260, 165] width 57 height 11
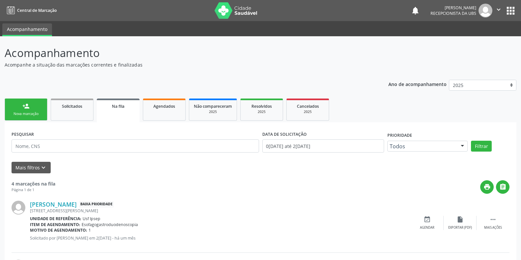
click at [24, 112] on div "Nova marcação" at bounding box center [26, 113] width 33 height 5
click at [21, 116] on div "Nova marcação" at bounding box center [26, 113] width 33 height 5
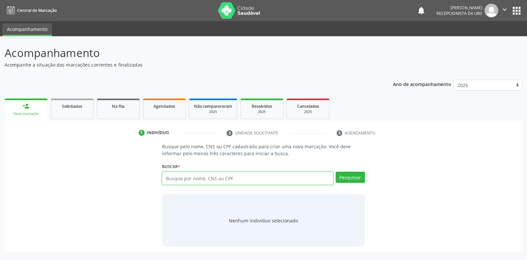
click at [168, 178] on input "text" at bounding box center [247, 178] width 171 height 13
click at [166, 177] on input "text" at bounding box center [247, 178] width 171 height 13
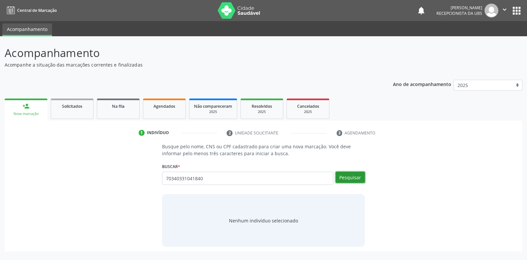
click at [356, 179] on button "Pesquisar" at bounding box center [350, 177] width 29 height 11
click at [203, 177] on input "70340331041840" at bounding box center [247, 178] width 171 height 13
type input "7034033104184"
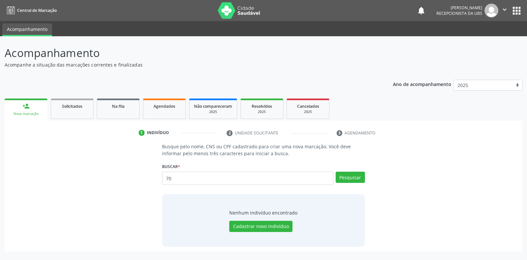
type input "7"
type input "edvania arquino lima"
click at [340, 178] on button "Pesquisar" at bounding box center [350, 177] width 29 height 11
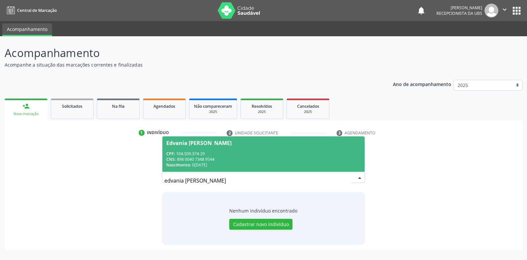
click at [179, 138] on span "Edvania Arquino Lima CPF: 104.509.374-29 CNS: 898 0040 7348 9544 Nascimento: 05…" at bounding box center [263, 153] width 202 height 35
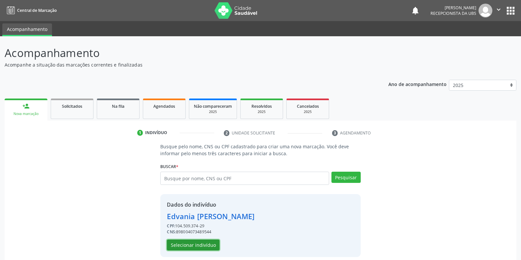
click at [175, 248] on button "Selecionar indivíduo" at bounding box center [193, 244] width 53 height 11
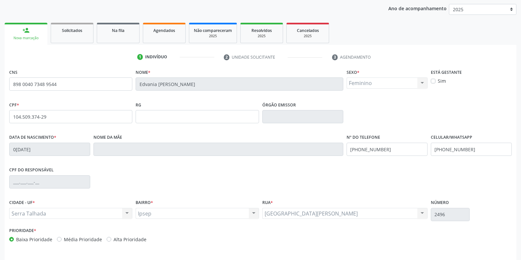
scroll to position [97, 0]
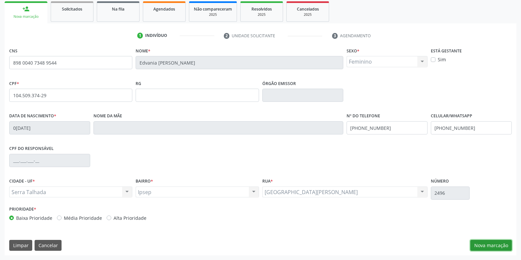
click at [492, 244] on button "Nova marcação" at bounding box center [491, 245] width 41 height 11
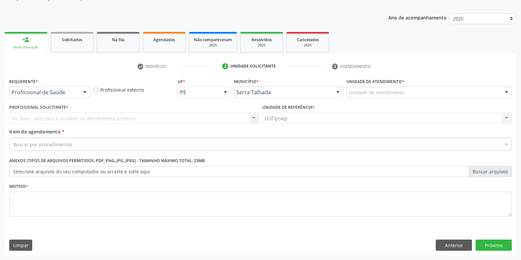
scroll to position [67, 0]
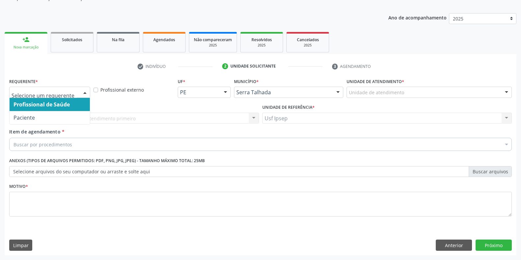
click at [87, 89] on div at bounding box center [85, 92] width 10 height 11
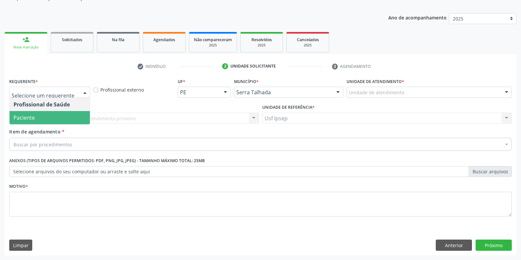
click at [48, 116] on span "Paciente" at bounding box center [50, 117] width 80 height 13
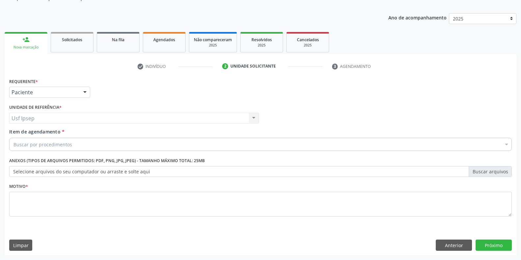
click at [31, 133] on span "Item de agendamento" at bounding box center [34, 131] width 51 height 6
click at [14, 138] on input "Item de agendamento *" at bounding box center [14, 144] width 0 height 13
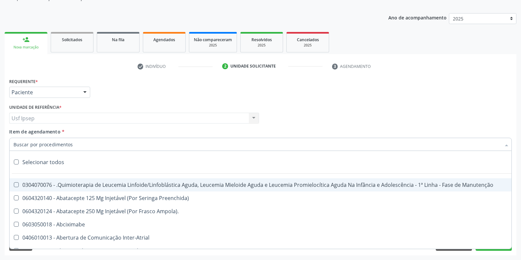
click at [17, 144] on input "Item de agendamento *" at bounding box center [258, 144] width 488 height 13
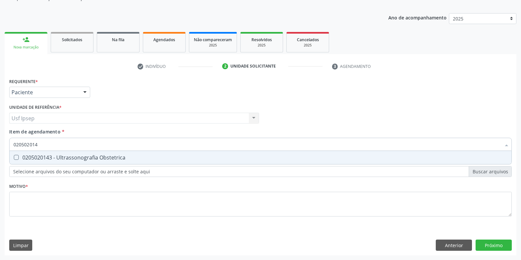
type input "0205020143"
click at [16, 159] on Obstetrica at bounding box center [16, 157] width 5 height 5
click at [14, 159] on Obstetrica "checkbox" at bounding box center [12, 157] width 4 height 4
checkbox Obstetrica "true"
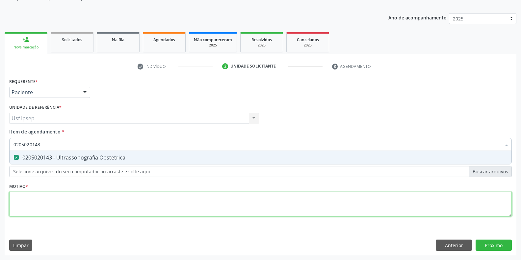
click at [16, 194] on div "Requerente * Paciente Profissional de Saúde Paciente Nenhum resultado encontrad…" at bounding box center [260, 150] width 503 height 149
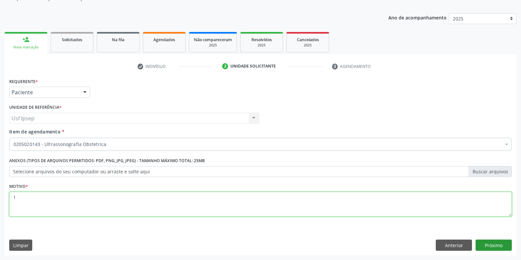
type textarea "1"
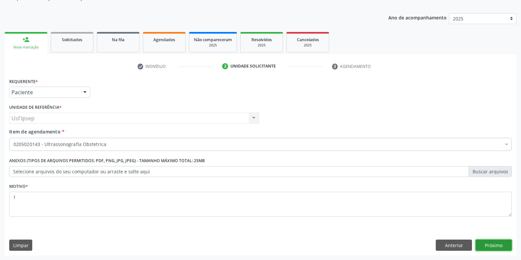
click at [502, 243] on button "Próximo" at bounding box center [494, 244] width 36 height 11
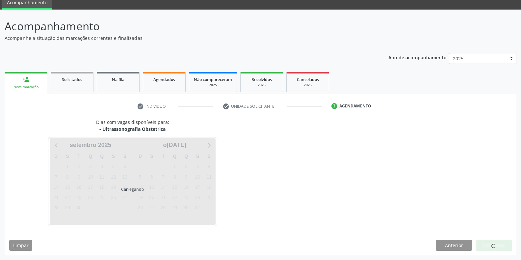
scroll to position [27, 0]
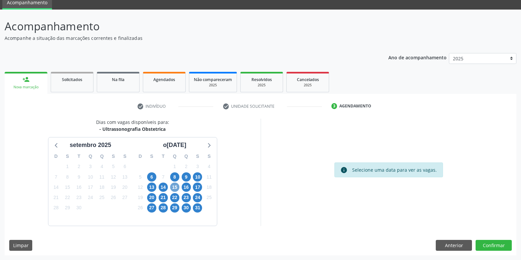
click at [174, 187] on span "15" at bounding box center [174, 186] width 9 height 9
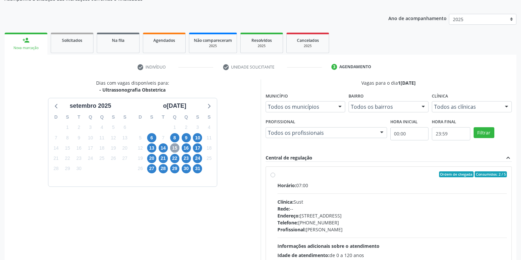
scroll to position [82, 0]
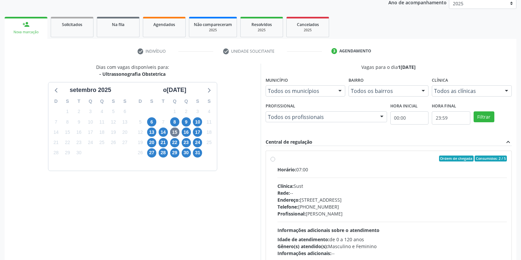
click at [278, 159] on label "Ordem de chegada Consumidos: 2 / 5 Horário: 07:00 Clínica: Sust Rede: -- Endere…" at bounding box center [393, 205] width 230 height 101
click at [272, 159] on input "Ordem de chegada Consumidos: 2 / 5 Horário: 07:00 Clínica: Sust Rede: -- Endere…" at bounding box center [273, 158] width 5 height 6
radio input "true"
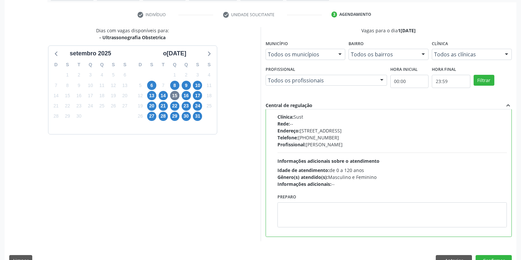
scroll to position [134, 0]
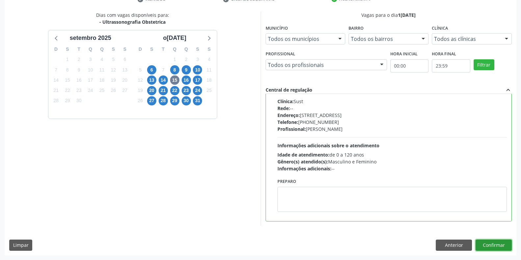
click at [494, 244] on button "Confirmar" at bounding box center [494, 244] width 36 height 11
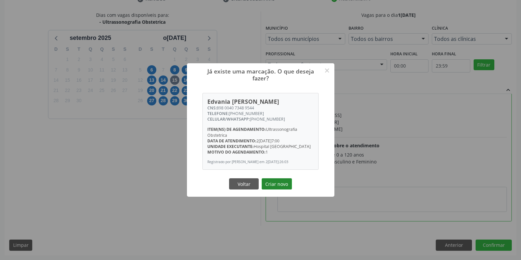
click at [277, 183] on button "Criar novo" at bounding box center [277, 183] width 30 height 11
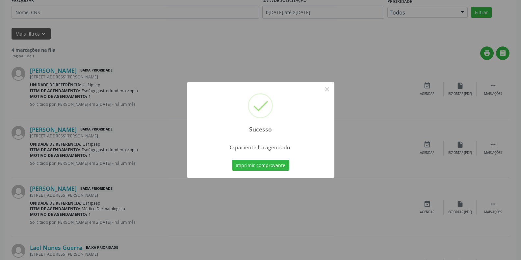
scroll to position [0, 0]
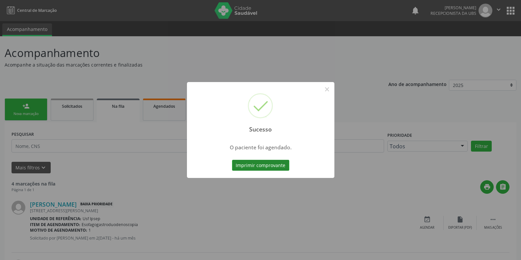
click at [246, 168] on button "Imprimir comprovante" at bounding box center [260, 165] width 57 height 11
